Goal: Task Accomplishment & Management: Use online tool/utility

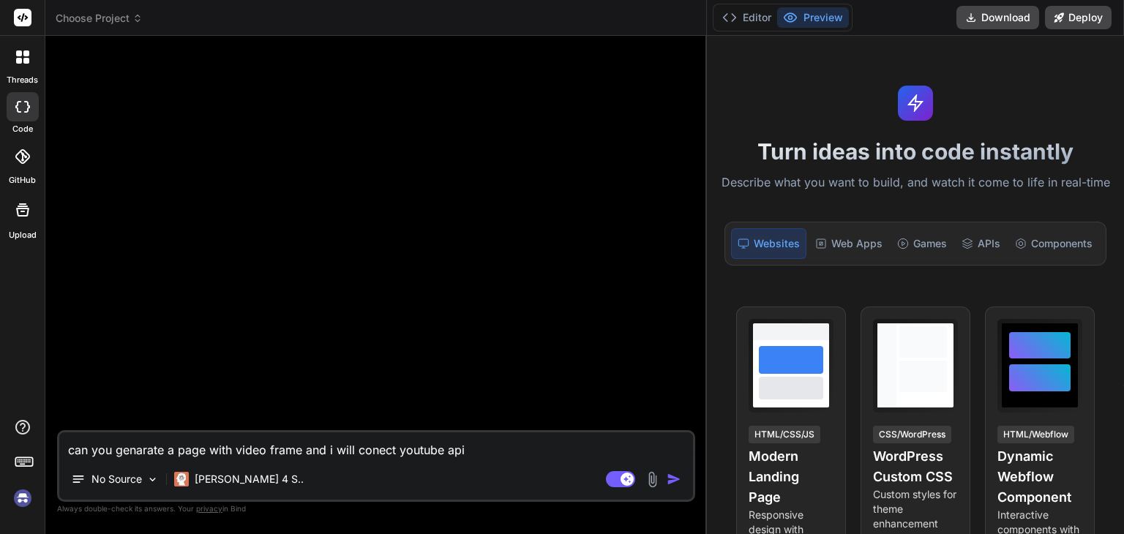
click at [24, 164] on div at bounding box center [23, 157] width 32 height 32
type textarea "x"
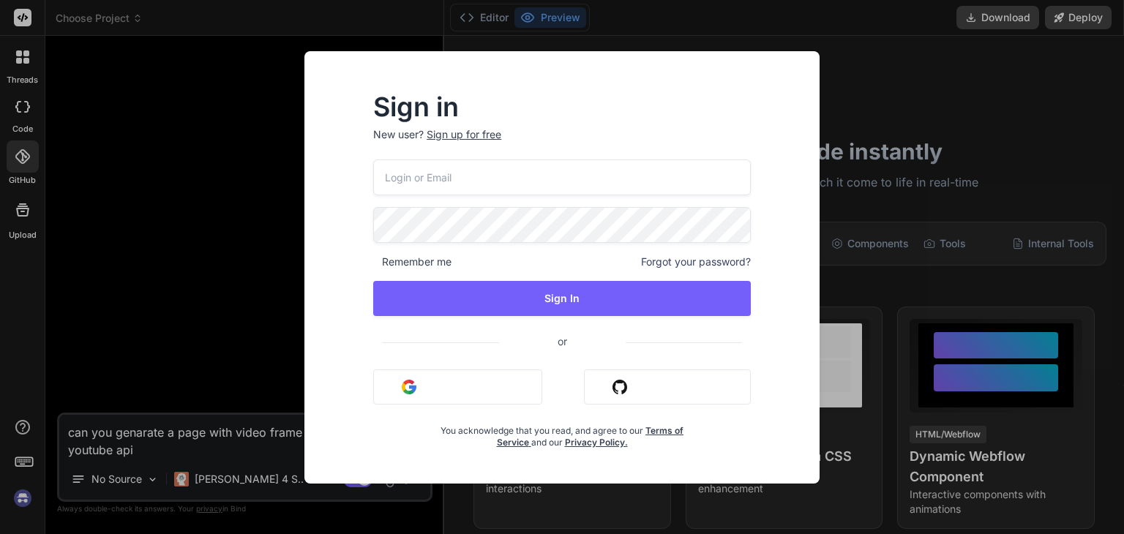
click at [16, 140] on div "Sign in New user? Sign up for free Remember me Forgot your password? Sign In or…" at bounding box center [562, 267] width 1124 height 534
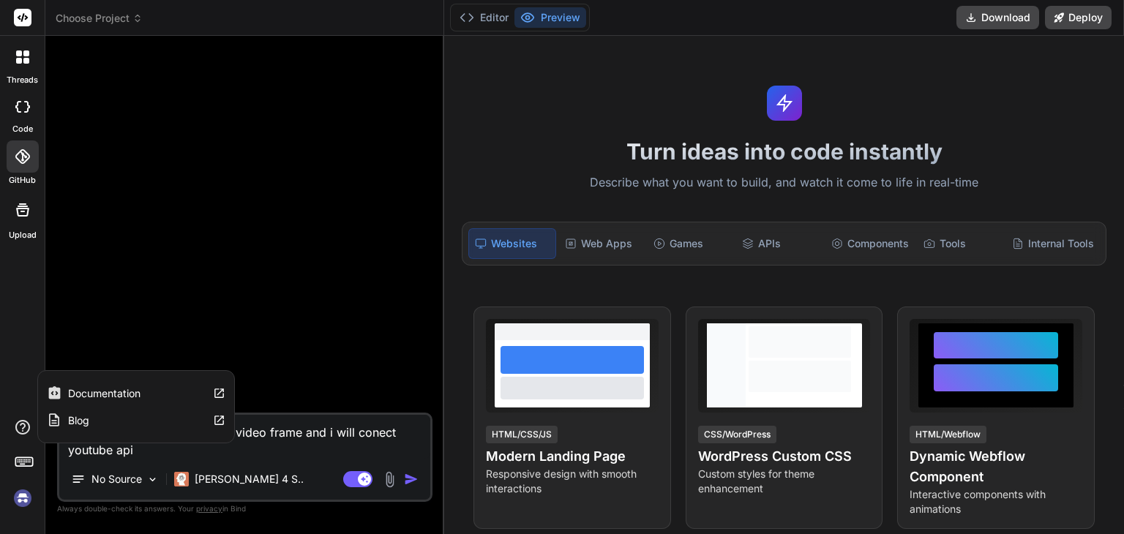
click at [18, 430] on icon at bounding box center [23, 428] width 18 height 18
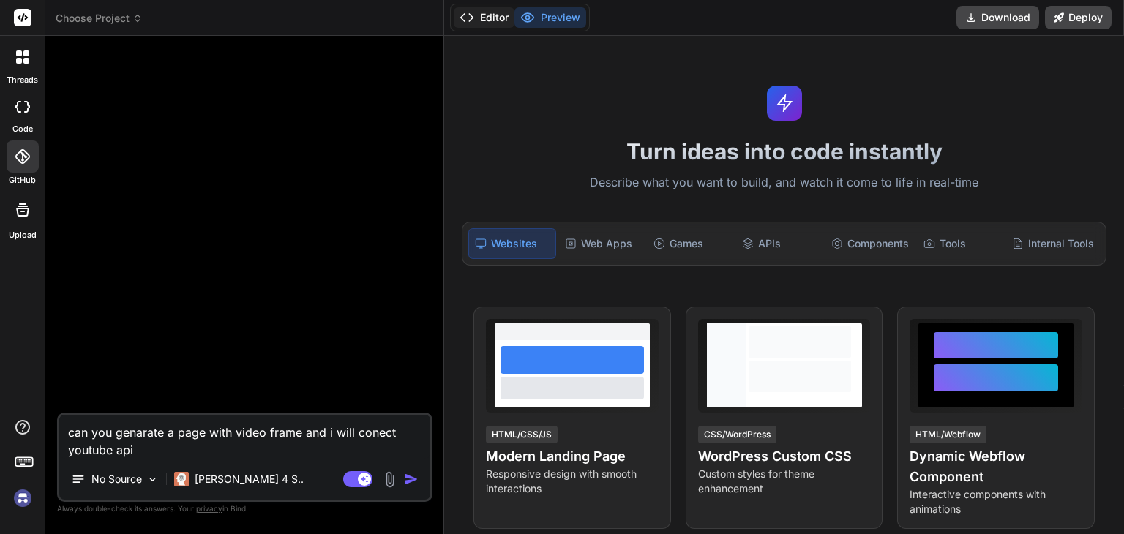
click at [478, 15] on button "Editor" at bounding box center [484, 17] width 61 height 20
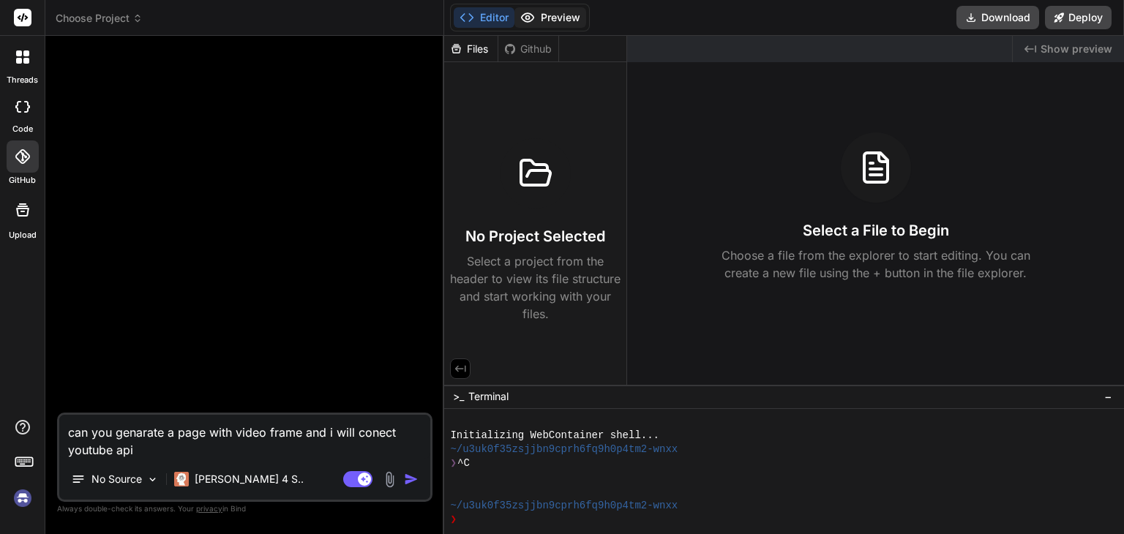
click at [553, 18] on button "Preview" at bounding box center [550, 17] width 72 height 20
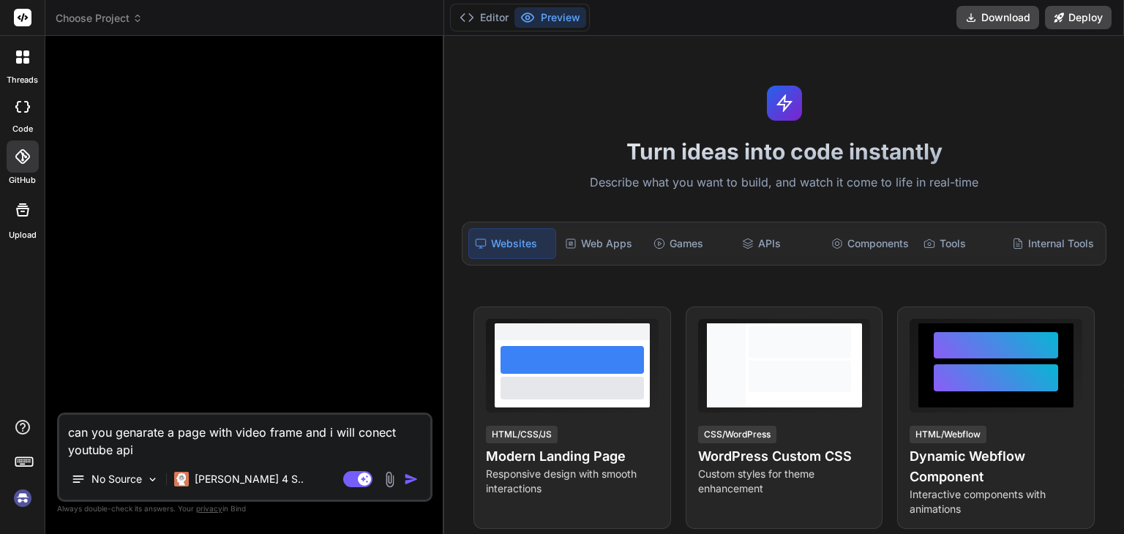
click at [26, 225] on div at bounding box center [22, 209] width 35 height 35
click at [23, 67] on div at bounding box center [22, 57] width 31 height 31
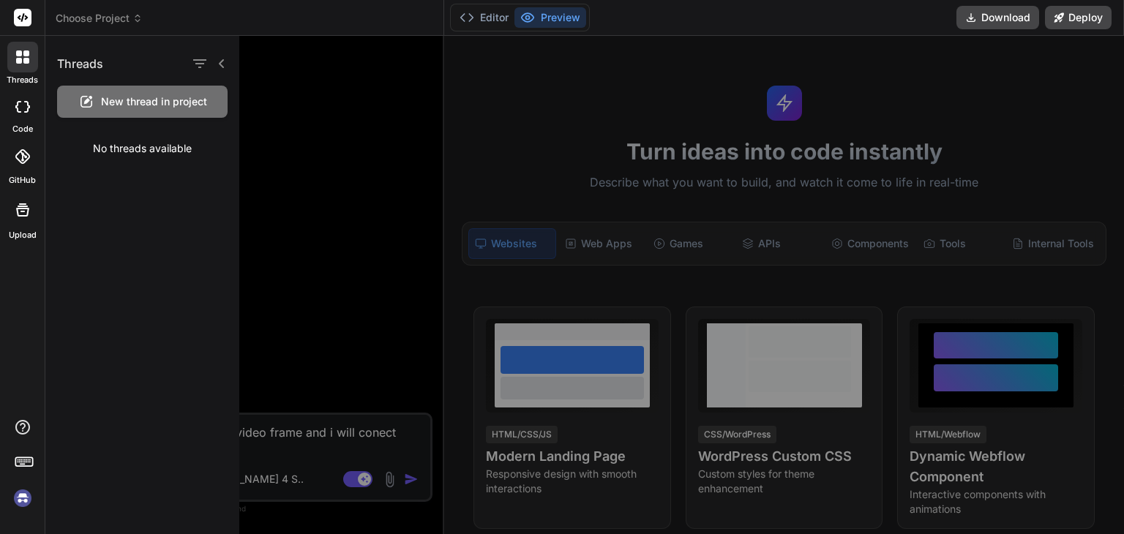
click at [23, 68] on div at bounding box center [22, 57] width 31 height 31
click at [18, 20] on rect at bounding box center [23, 18] width 18 height 18
click at [120, 357] on div "Threads New thread in project No threads available" at bounding box center [142, 285] width 194 height 498
click at [26, 490] on img at bounding box center [22, 498] width 25 height 25
